Goal: Information Seeking & Learning: Compare options

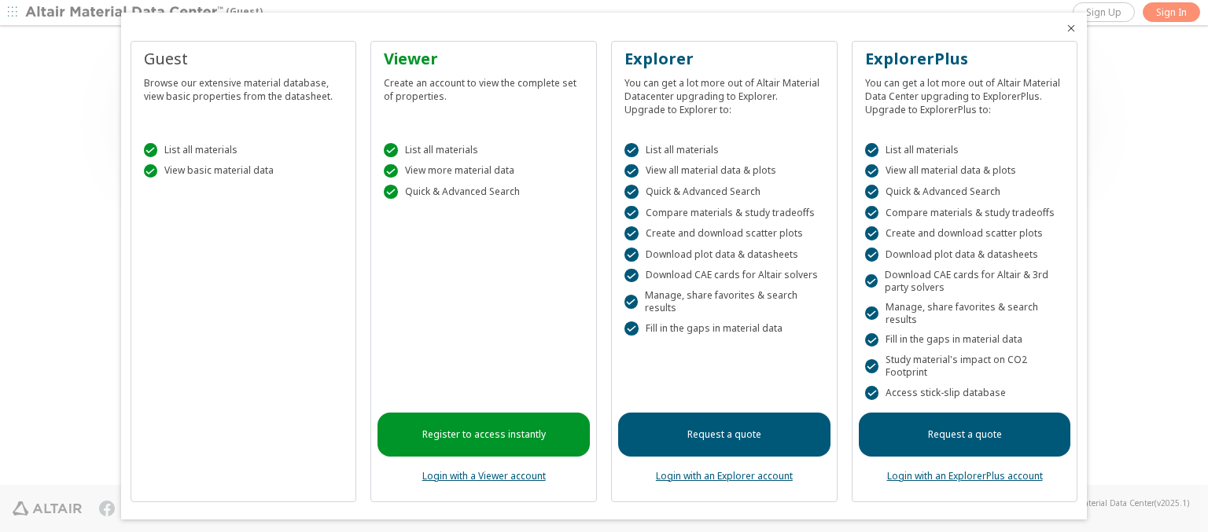
click at [1065, 28] on icon "Close" at bounding box center [1071, 28] width 13 height 13
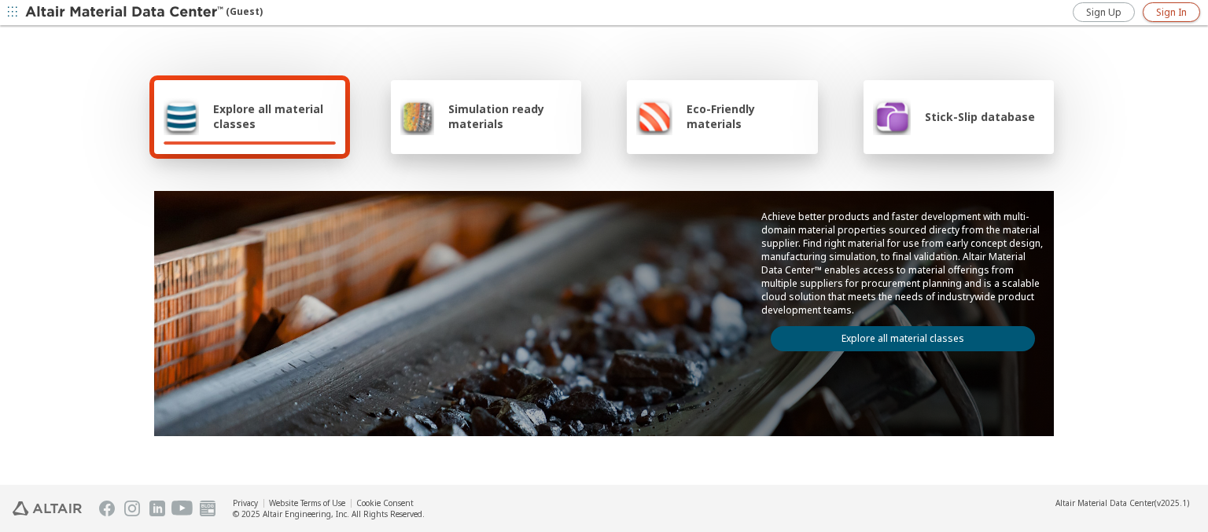
click at [1171, 12] on span "Sign In" at bounding box center [1171, 12] width 31 height 13
click at [125, 13] on img at bounding box center [125, 13] width 200 height 16
click at [969, 116] on span "Stick-Slip database" at bounding box center [980, 116] width 110 height 15
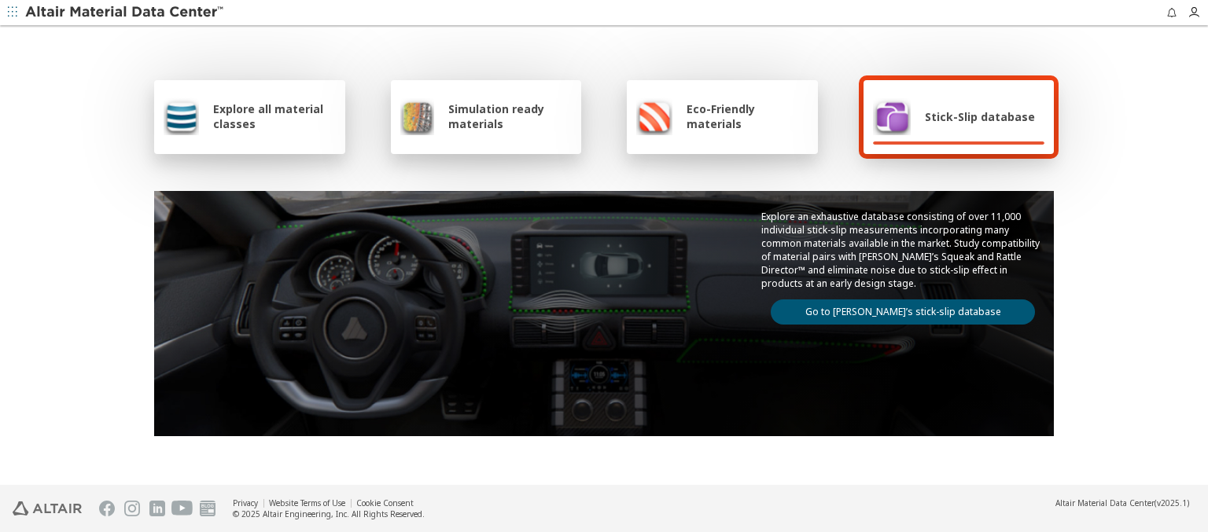
click at [896, 309] on link "Go to Altair’s stick-slip database" at bounding box center [902, 312] width 264 height 25
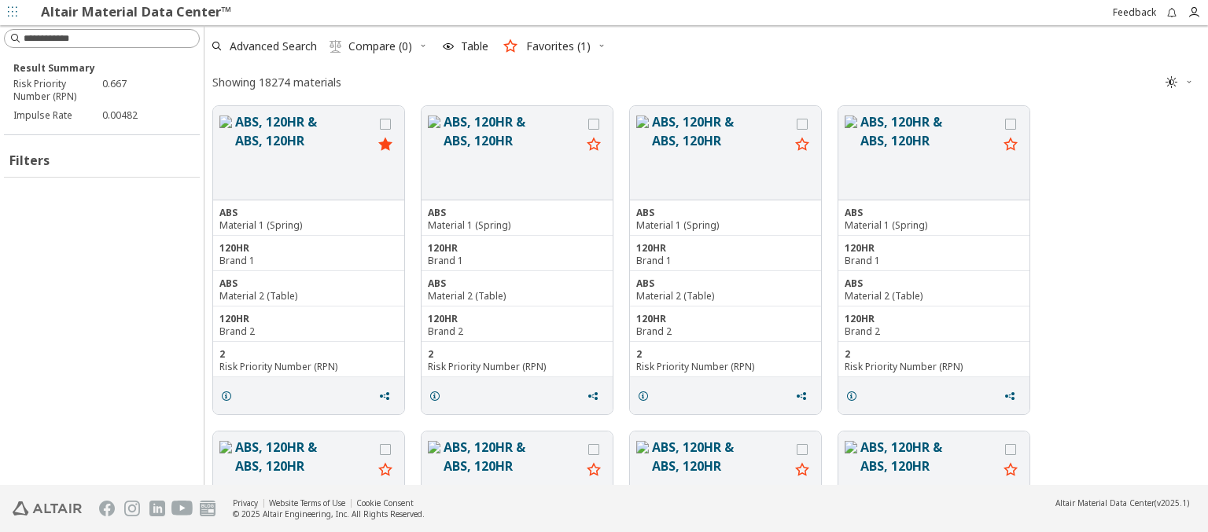
scroll to position [376, 991]
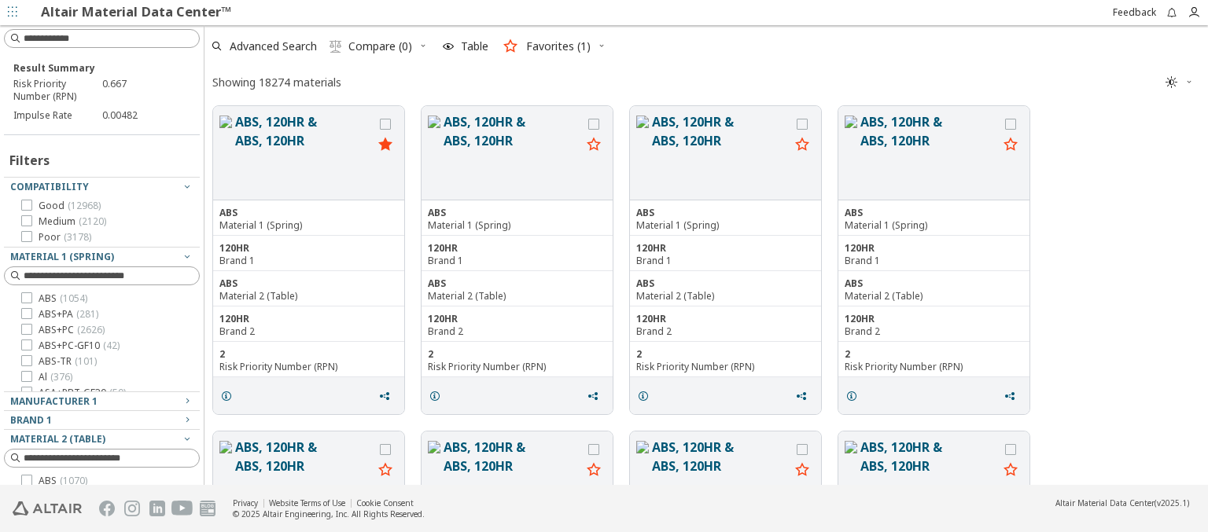
click at [600, 46] on icon "button" at bounding box center [601, 45] width 9 height 9
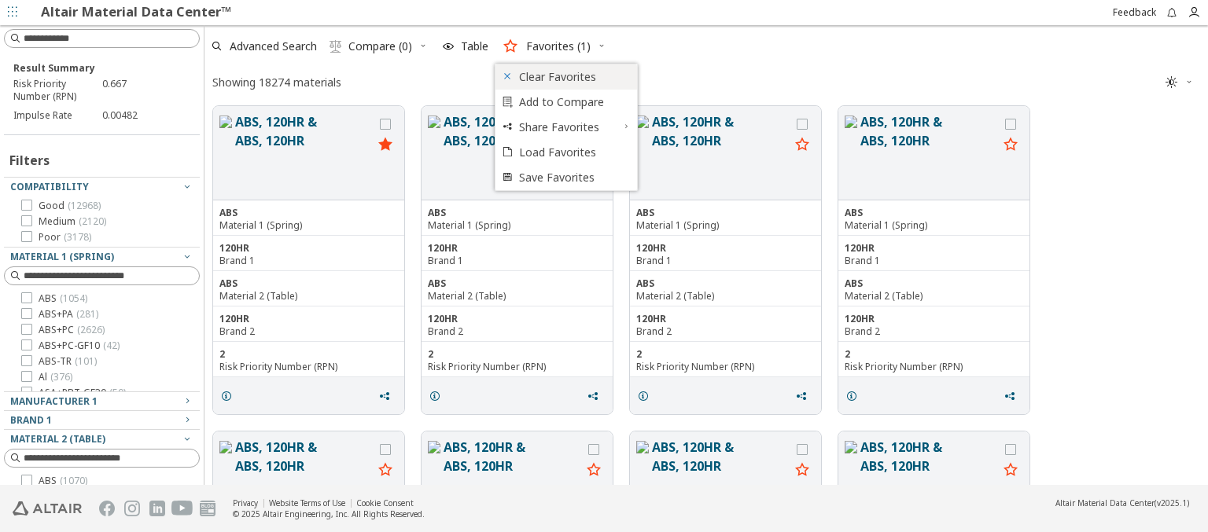
click at [573, 76] on span "Clear Favorites" at bounding box center [573, 76] width 108 height 25
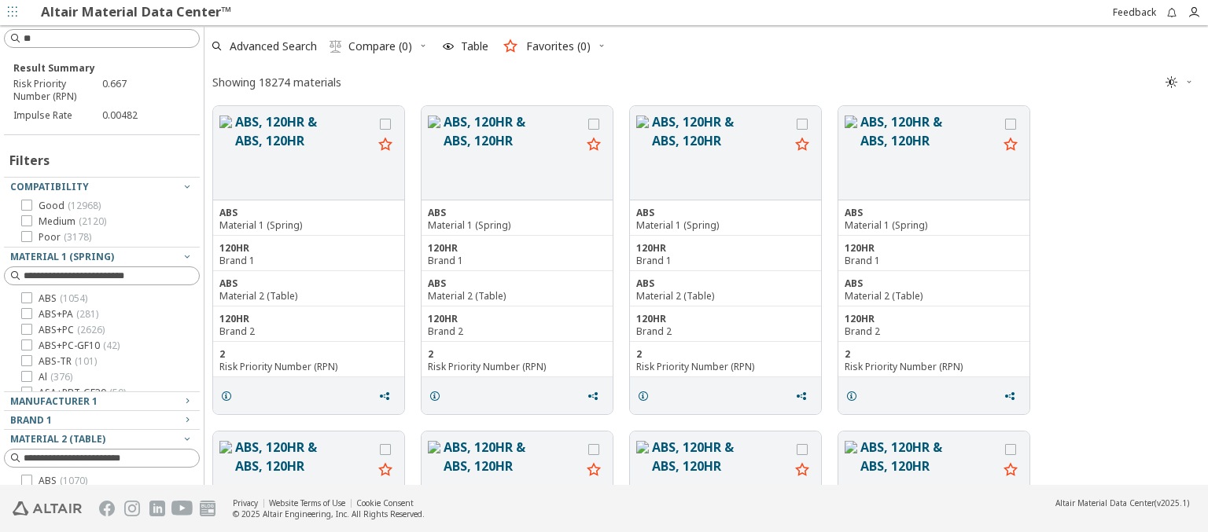
type input "***"
click at [85, 39] on input "***" at bounding box center [90, 38] width 167 height 17
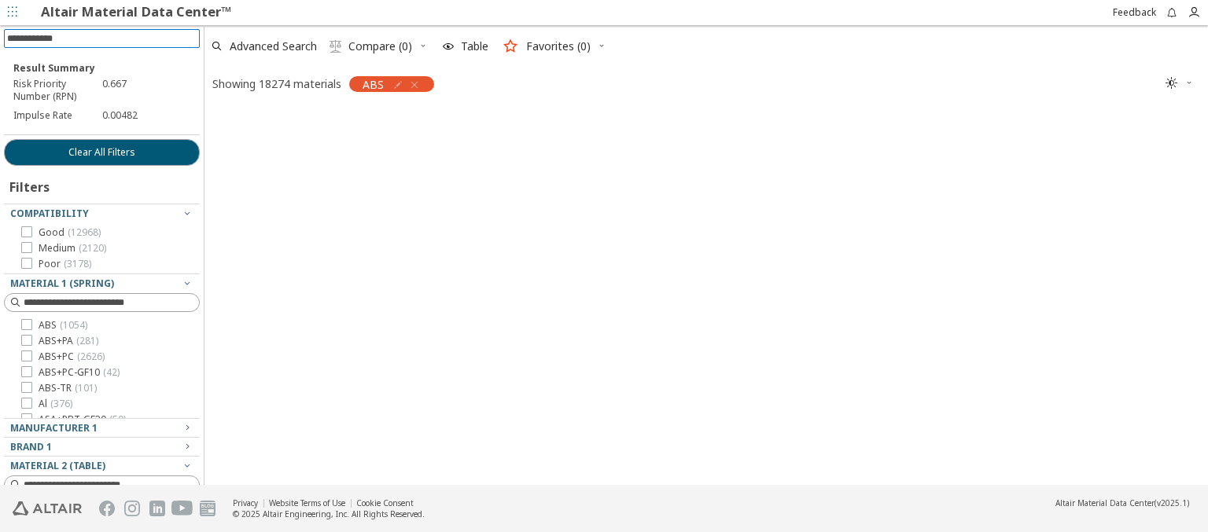
scroll to position [373, 991]
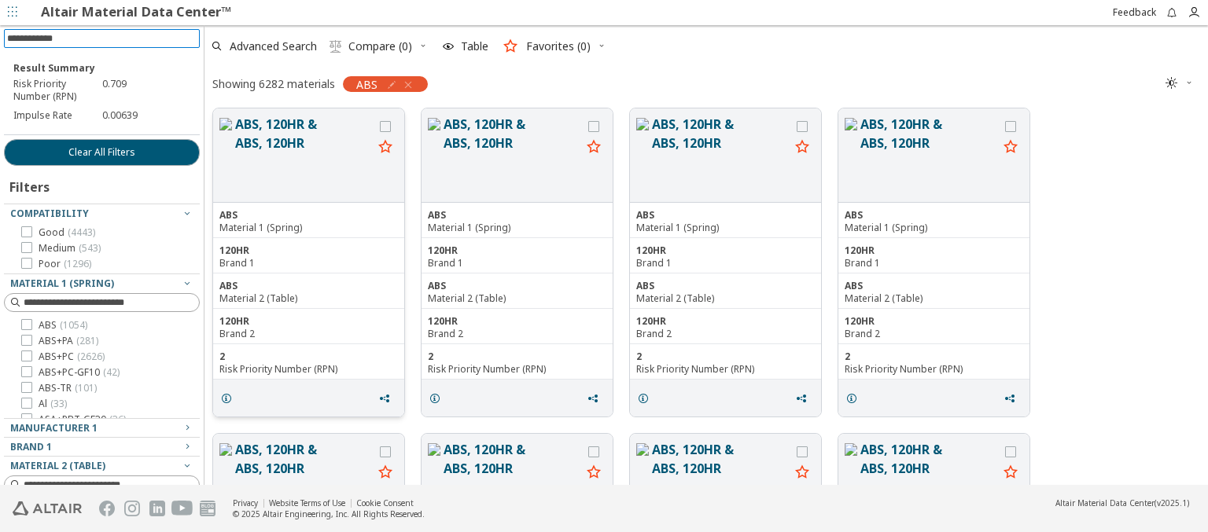
click at [385, 147] on icon "grid" at bounding box center [385, 147] width 19 height 20
click at [96, 152] on span "Clear All Filters" at bounding box center [101, 152] width 67 height 13
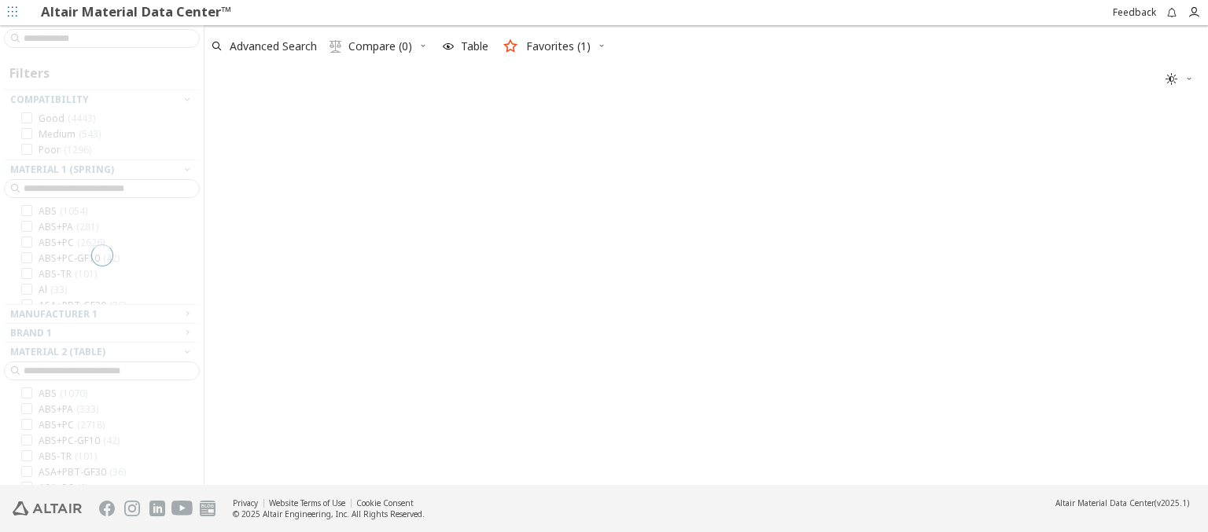
scroll to position [376, 991]
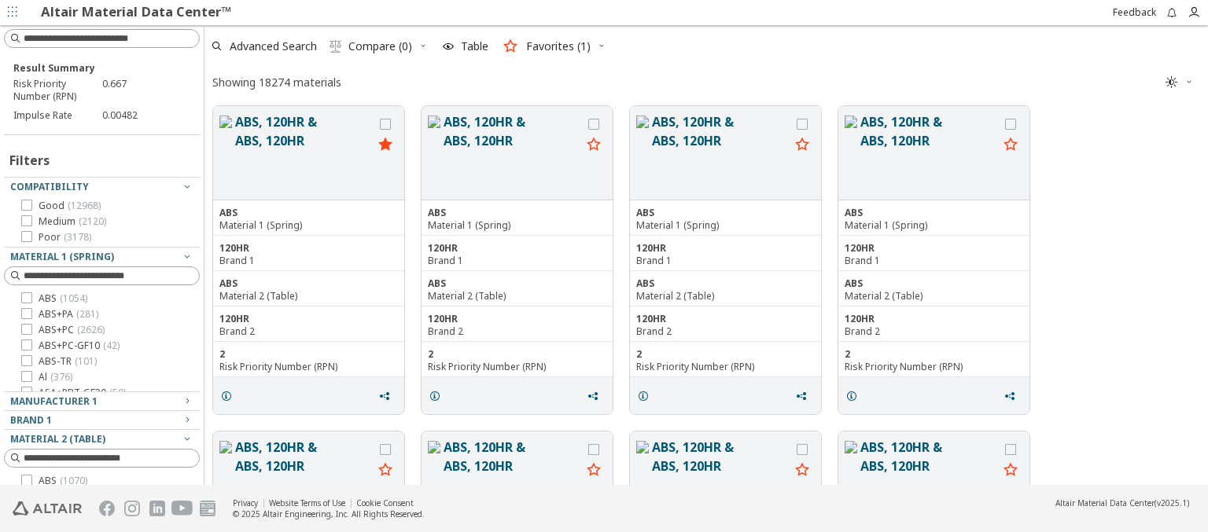
type input "**********"
click at [85, 39] on input "**********" at bounding box center [90, 38] width 167 height 17
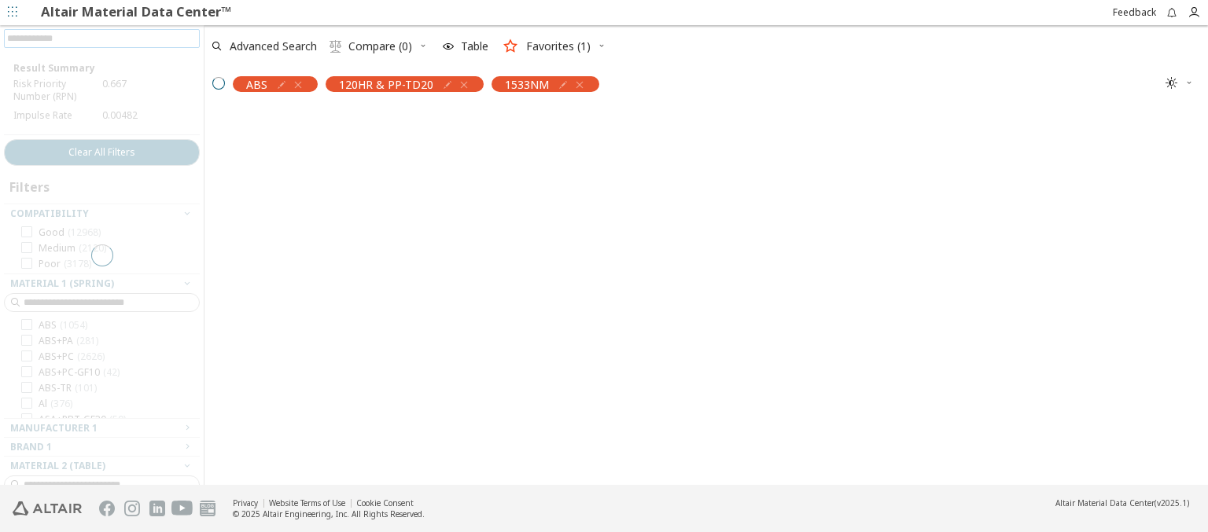
scroll to position [373, 991]
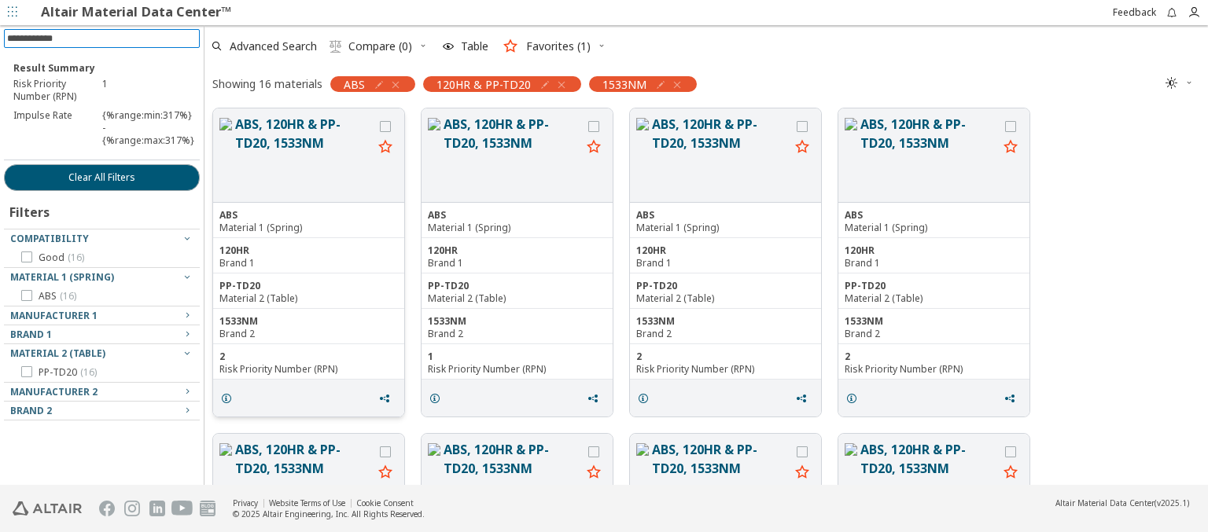
click at [385, 147] on icon "grid" at bounding box center [385, 147] width 19 height 20
click at [600, 46] on icon "button" at bounding box center [601, 45] width 9 height 9
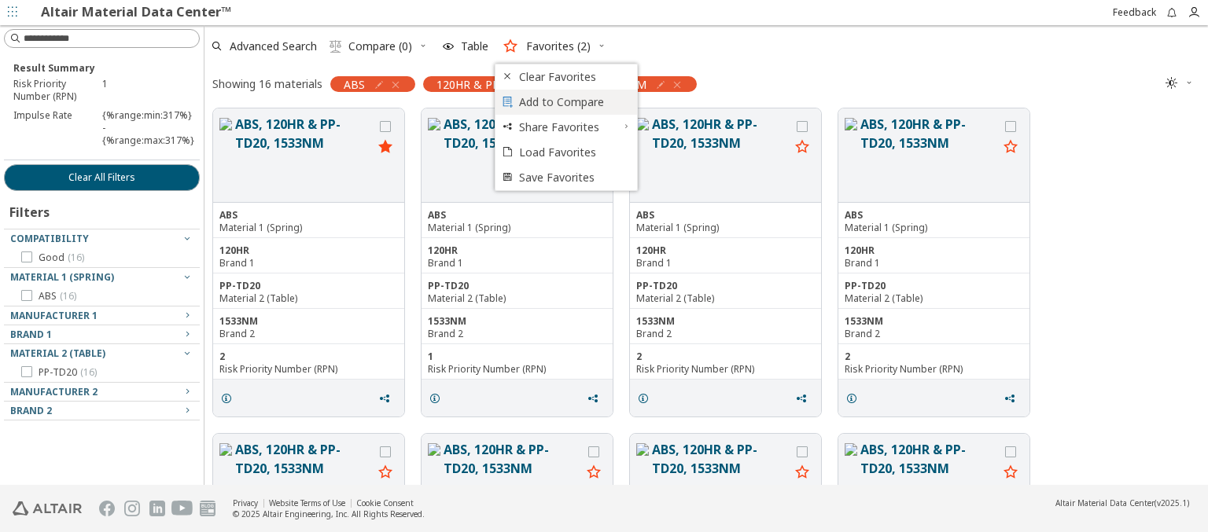
click at [566, 101] on span "Add to Compare" at bounding box center [573, 102] width 108 height 25
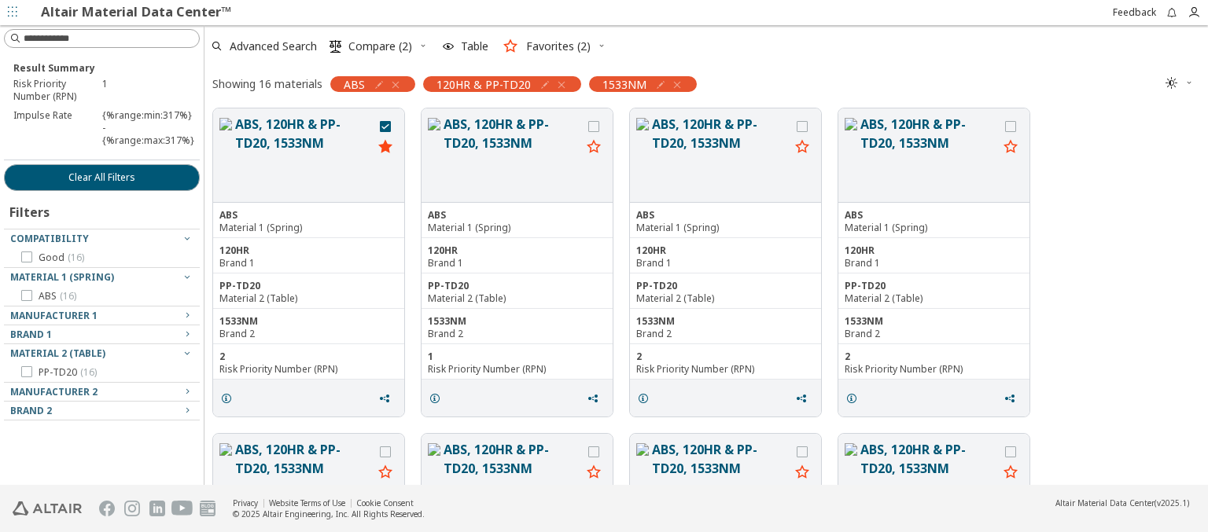
click at [600, 46] on icon "button" at bounding box center [601, 45] width 9 height 9
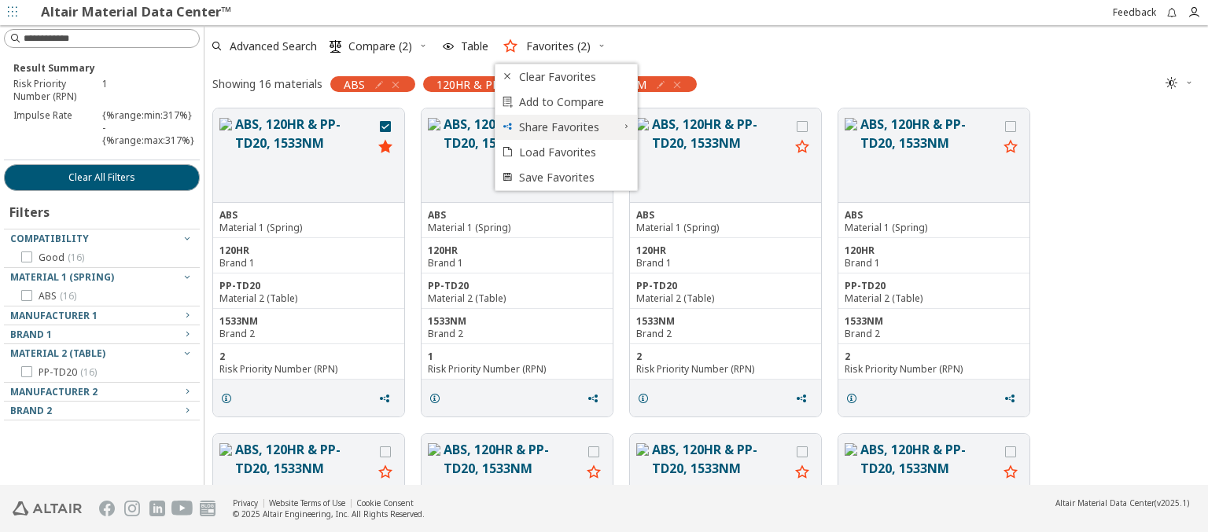
click at [566, 127] on span "Share Favorites" at bounding box center [568, 127] width 99 height 25
click at [708, 127] on span "Copy to Clipboard" at bounding box center [715, 128] width 108 height 25
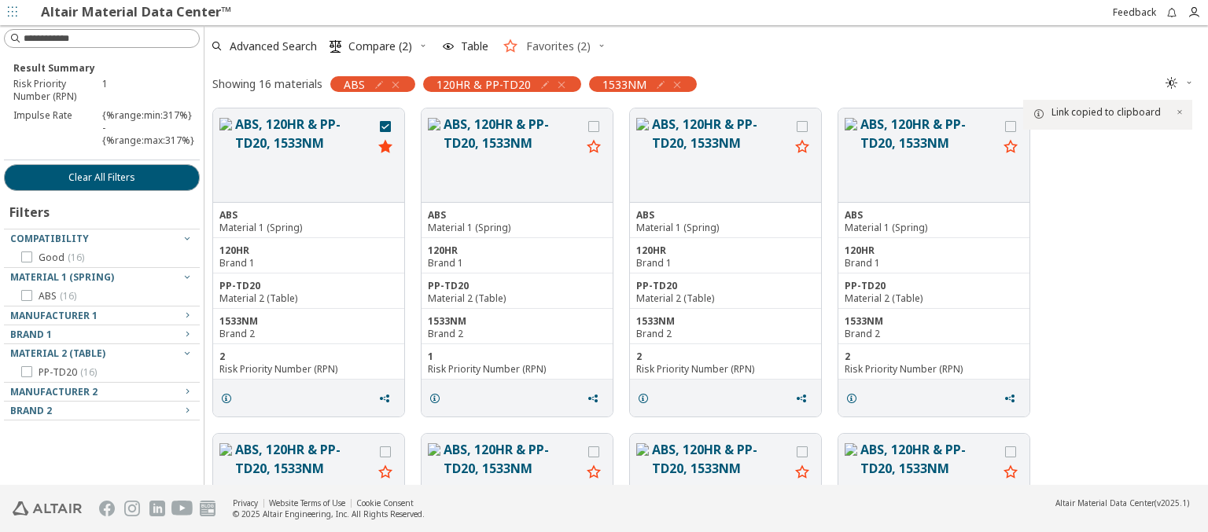
click at [545, 46] on span "Favorites (2)" at bounding box center [558, 46] width 64 height 11
